Goal: Find specific page/section: Find specific page/section

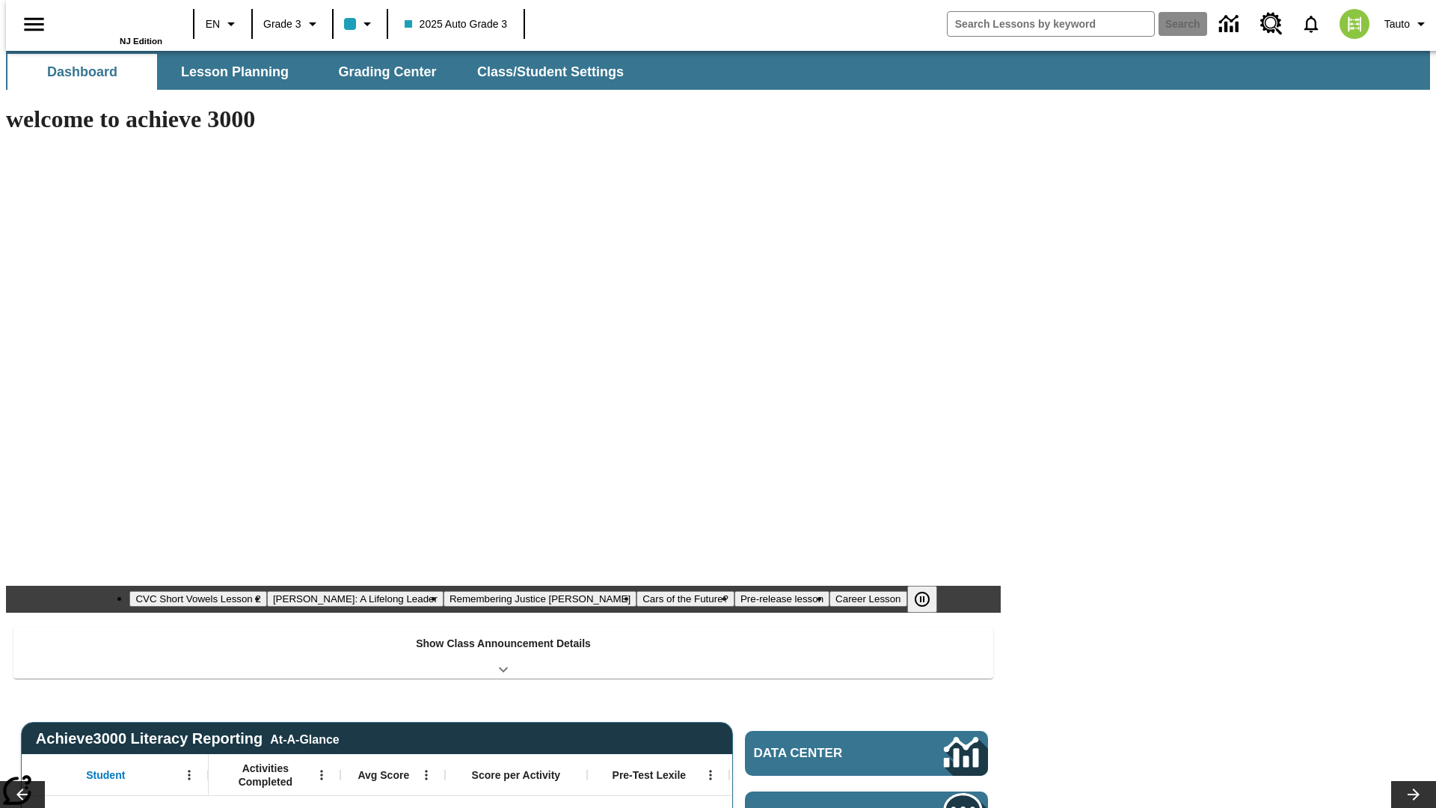
type input "-1"
click at [229, 72] on span "Lesson Planning" at bounding box center [235, 72] width 108 height 17
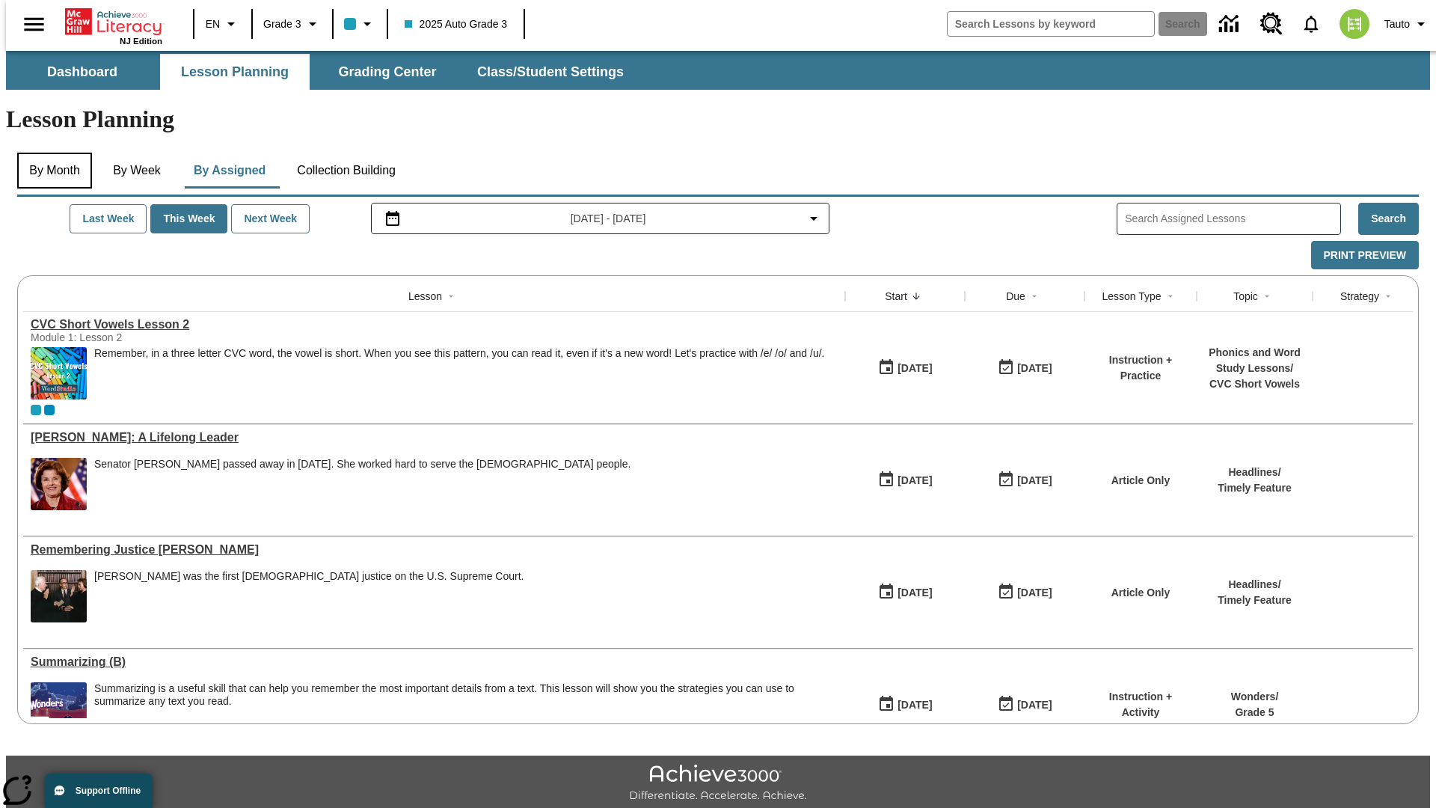
click at [50, 153] on button "By Month" at bounding box center [54, 171] width 75 height 36
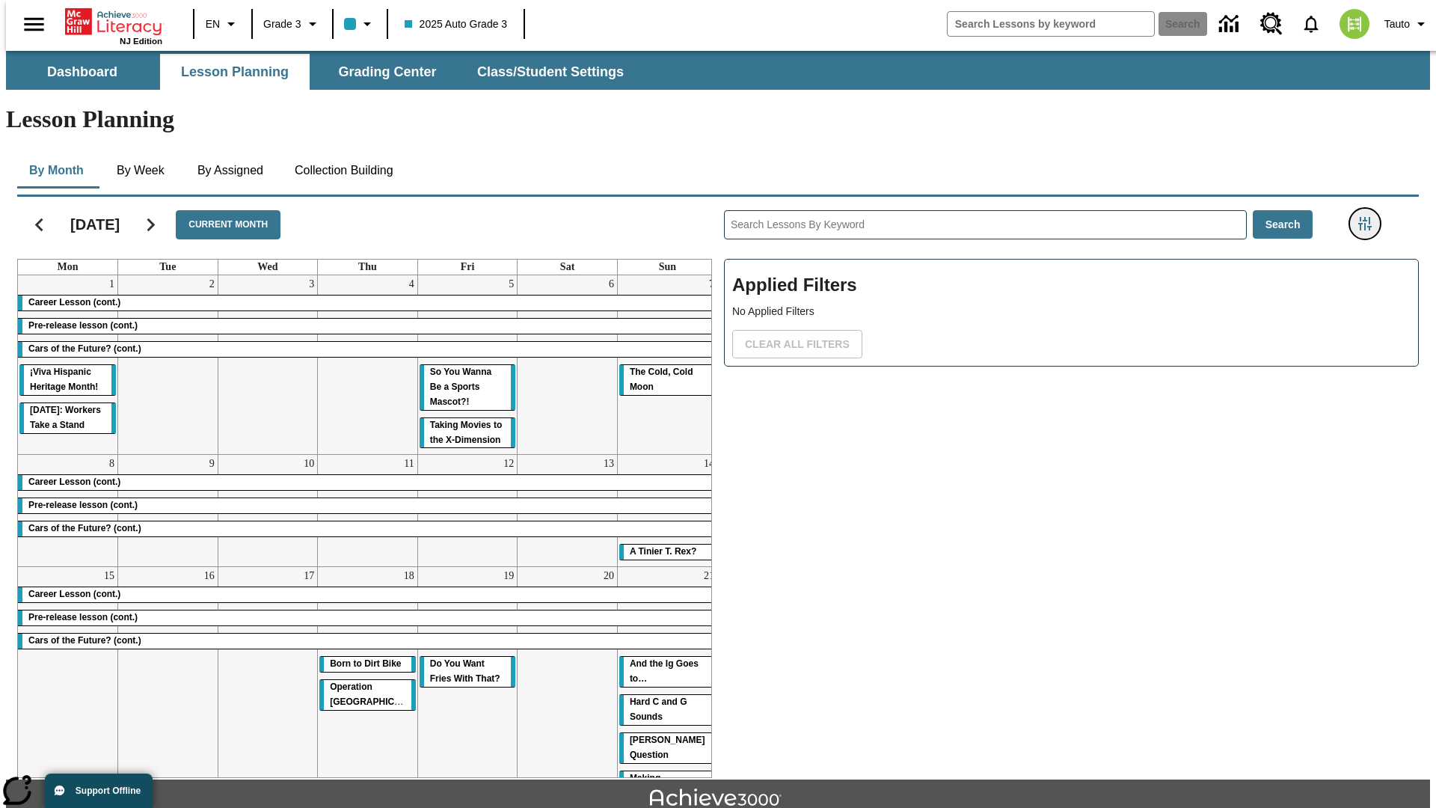
click at [1369, 217] on icon "Filters Side menu" at bounding box center [1364, 223] width 13 height 13
